Goal: Information Seeking & Learning: Understand process/instructions

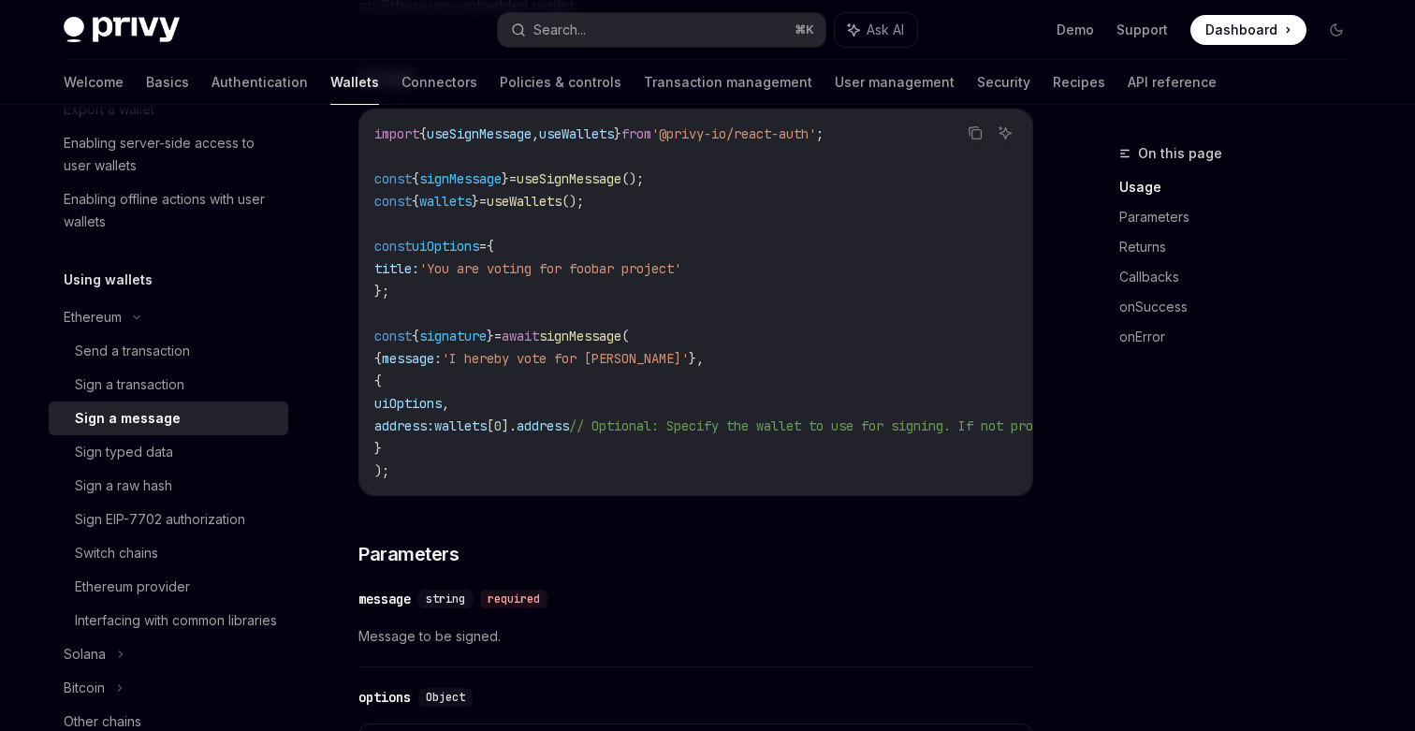
scroll to position [308, 0]
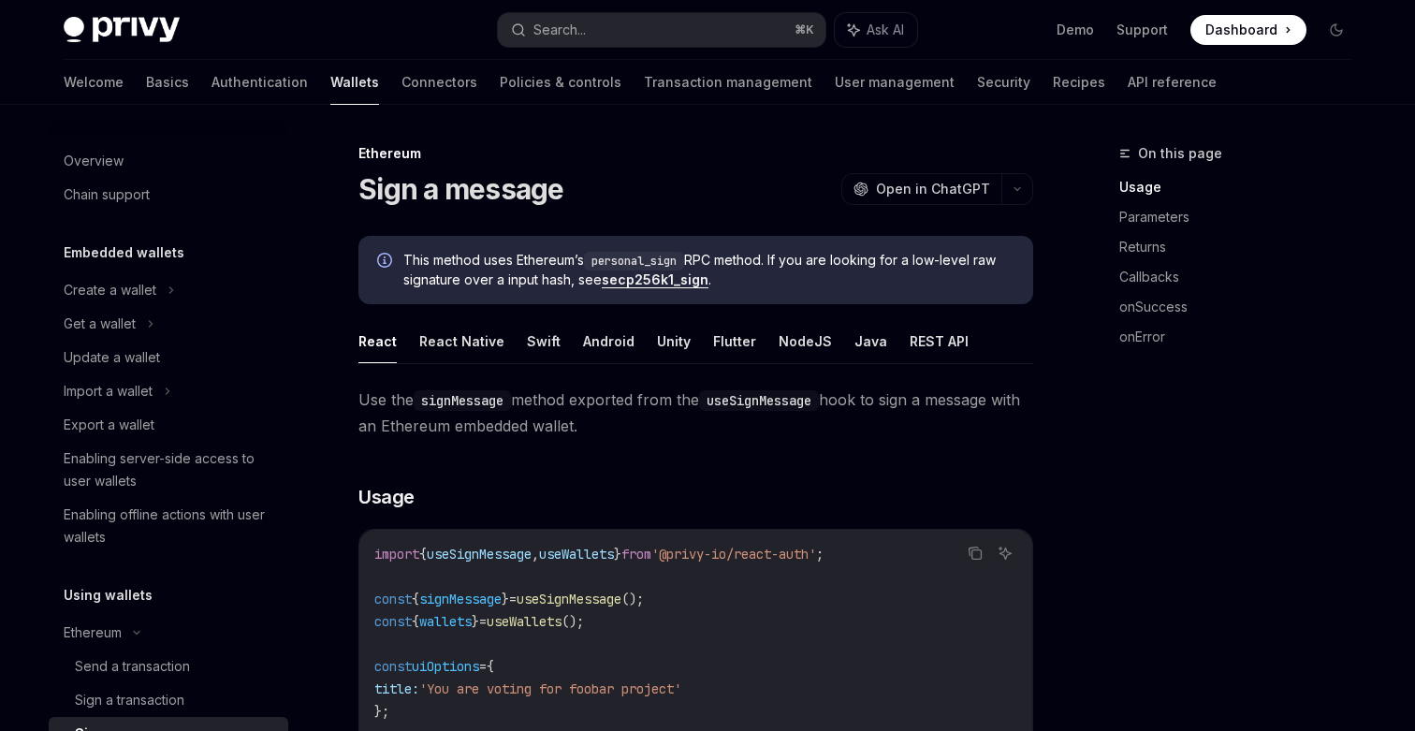
scroll to position [315, 0]
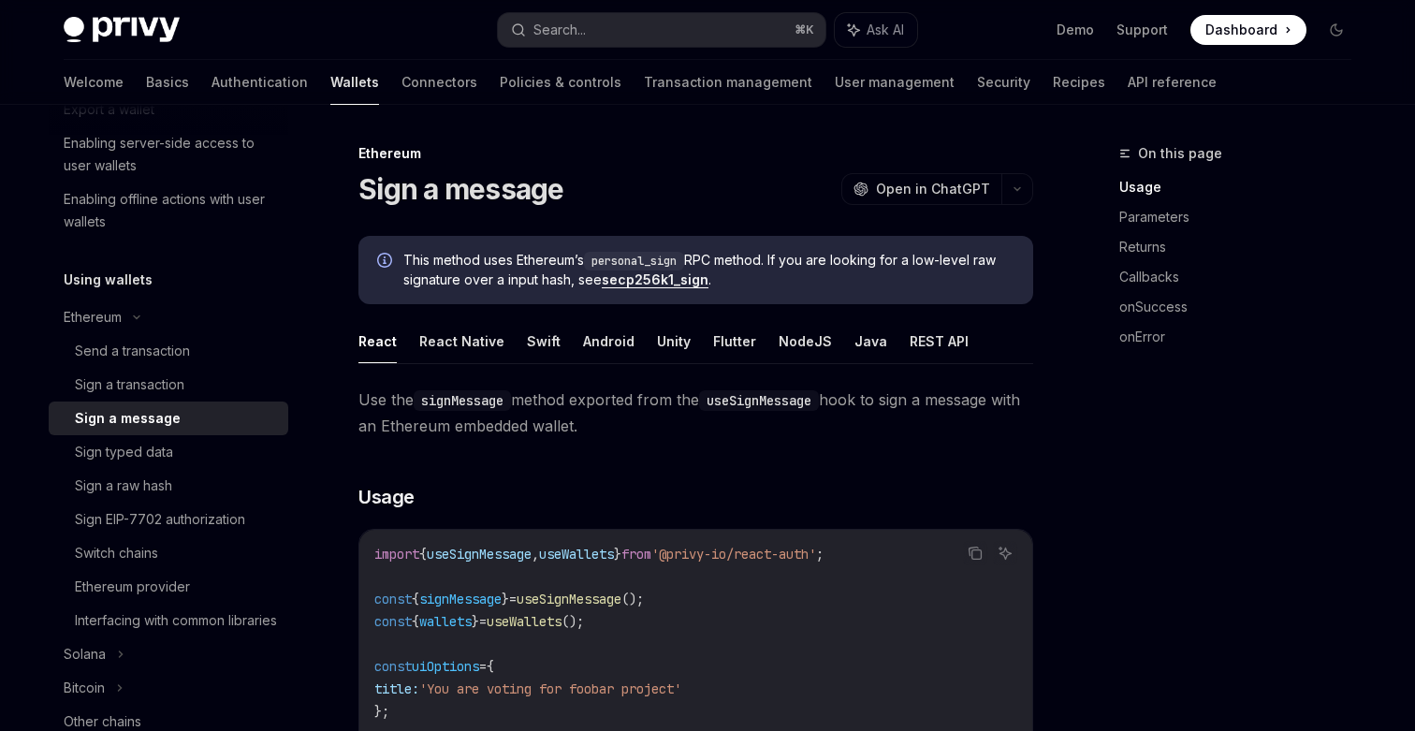
click at [602, 263] on code "personal_sign" at bounding box center [634, 261] width 100 height 19
click at [634, 282] on link "secp256k1_sign" at bounding box center [655, 279] width 107 height 17
type textarea "*"
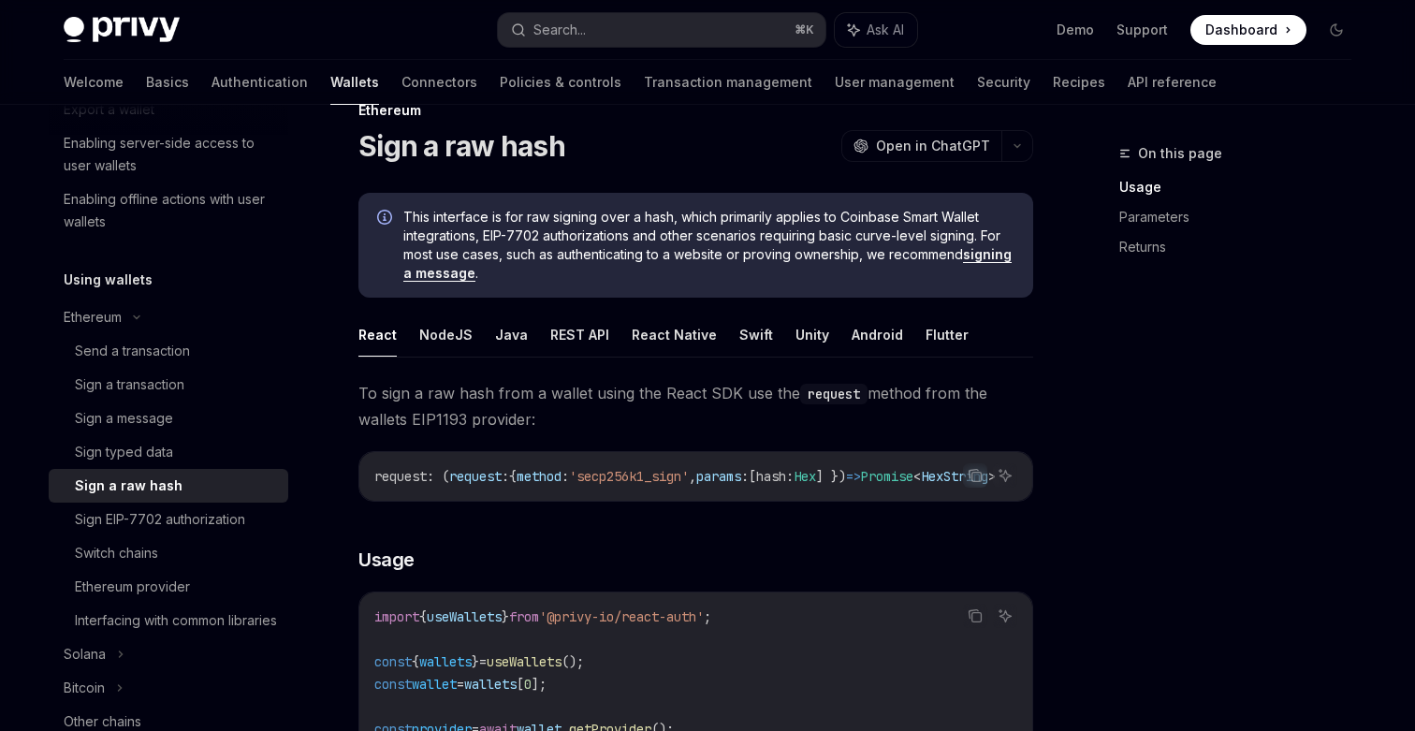
scroll to position [18, 0]
